Goal: Task Accomplishment & Management: Manage account settings

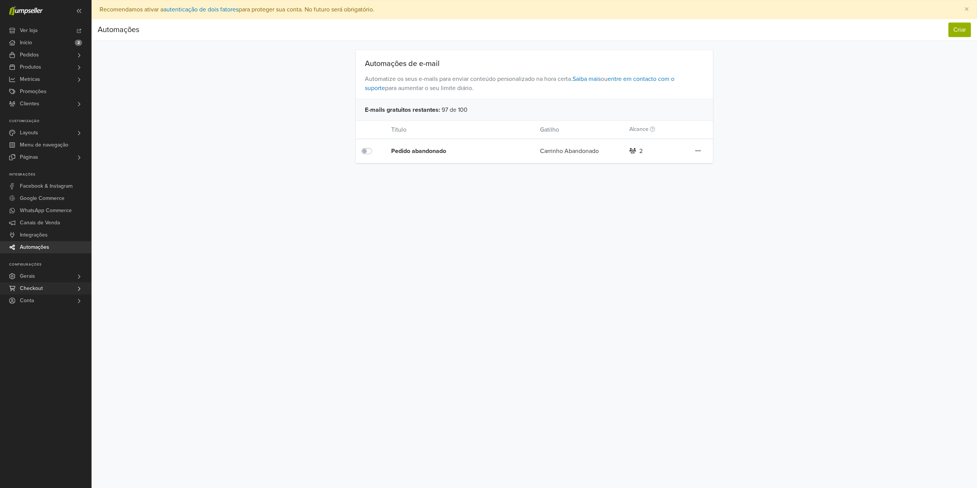
click at [48, 290] on link "Checkout" at bounding box center [45, 288] width 91 height 12
click at [37, 300] on link "Conta" at bounding box center [45, 301] width 91 height 12
click at [44, 312] on span "Preferências" at bounding box center [36, 311] width 30 height 9
click at [298, 299] on div "Preferências Assinatura Sair × Sua loja requer a senha 'lion' para entrar. Muda…" at bounding box center [535, 244] width 886 height 488
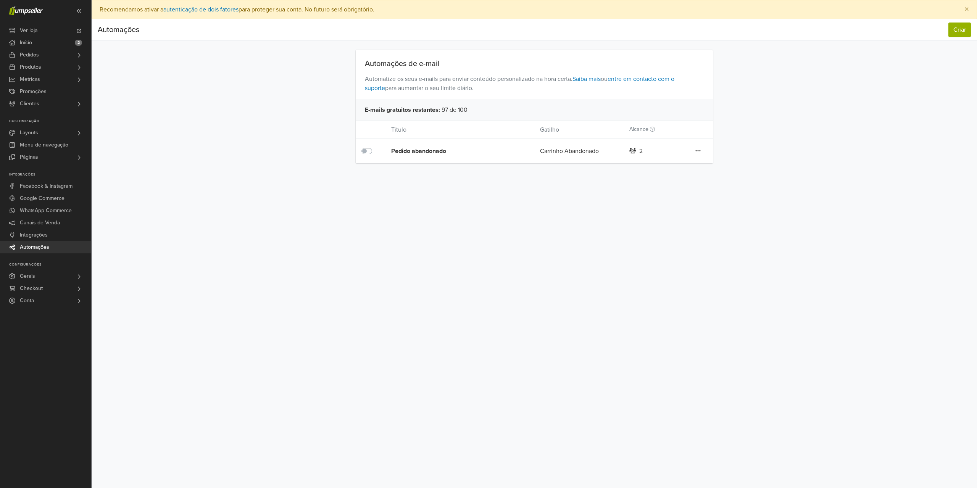
click at [252, 273] on div "Preferências Assinatura Sair × Sua loja requer a senha 'lion' para entrar. Muda…" at bounding box center [535, 244] width 886 height 488
click at [260, 246] on div "Preferências Assinatura Sair × Sua loja requer a senha 'lion' para entrar. Muda…" at bounding box center [535, 244] width 886 height 488
click at [229, 301] on div "Preferências Assinatura Sair × Sua loja requer a senha 'lion' para entrar. Muda…" at bounding box center [535, 244] width 886 height 488
click at [50, 278] on link "Gerais" at bounding box center [45, 276] width 91 height 12
click at [65, 278] on link "Gerais" at bounding box center [45, 276] width 91 height 12
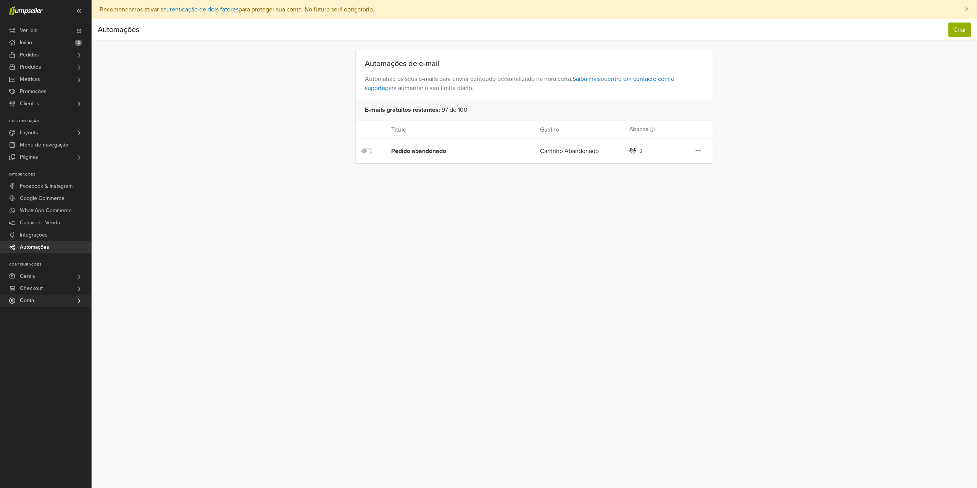
click at [47, 300] on link "Conta" at bounding box center [45, 301] width 91 height 12
click at [191, 184] on div "Preferências Assinatura Sair × Sua loja requer a senha 'lion' para entrar. Muda…" at bounding box center [535, 244] width 886 height 488
click at [197, 121] on div "Automações Criar Automações Criar Automações de e-mail Automatize os seus e-mai…" at bounding box center [535, 91] width 886 height 144
click at [45, 30] on link "Ver loja" at bounding box center [45, 30] width 91 height 12
